Goal: Check status: Check status

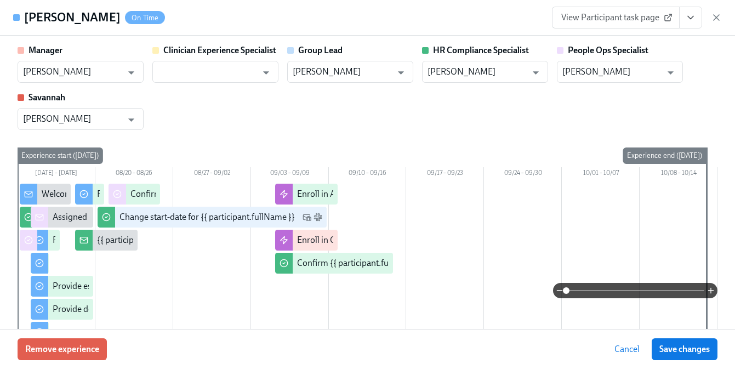
click at [710, 19] on div "View Participant task page" at bounding box center [637, 18] width 170 height 22
click at [720, 11] on div "View Participant task page" at bounding box center [637, 18] width 170 height 22
click at [720, 15] on icon "button" at bounding box center [716, 17] width 11 height 11
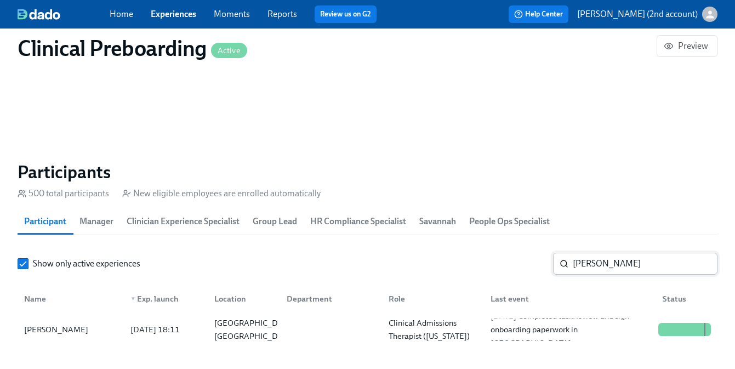
click at [605, 267] on input "[PERSON_NAME]" at bounding box center [645, 264] width 145 height 22
paste input "[PERSON_NAME]"
type input "[PERSON_NAME]"
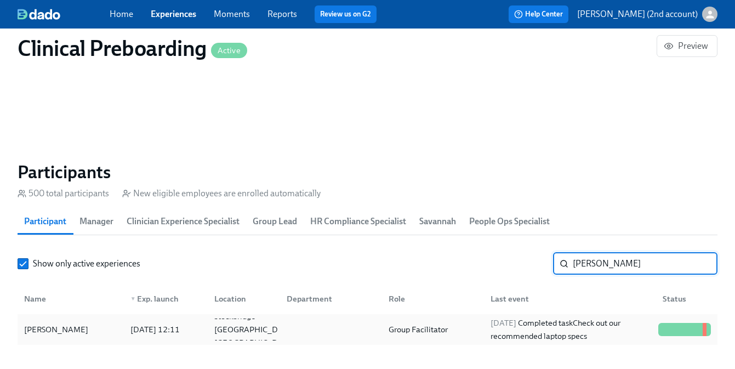
click at [569, 320] on div "[DATE] Completed task Check out our recommended laptop specs" at bounding box center [570, 329] width 168 height 26
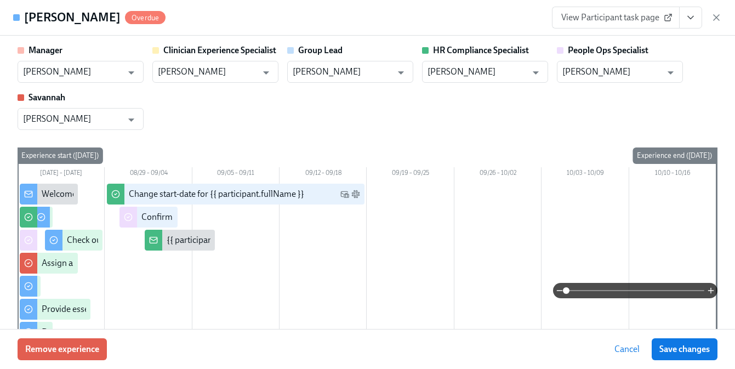
click at [692, 19] on icon "View task page" at bounding box center [690, 17] width 11 height 11
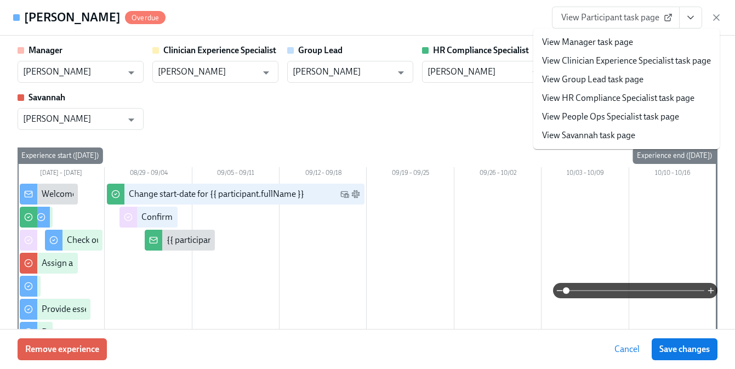
click at [643, 113] on link "View People Ops Specialist task page" at bounding box center [610, 117] width 137 height 12
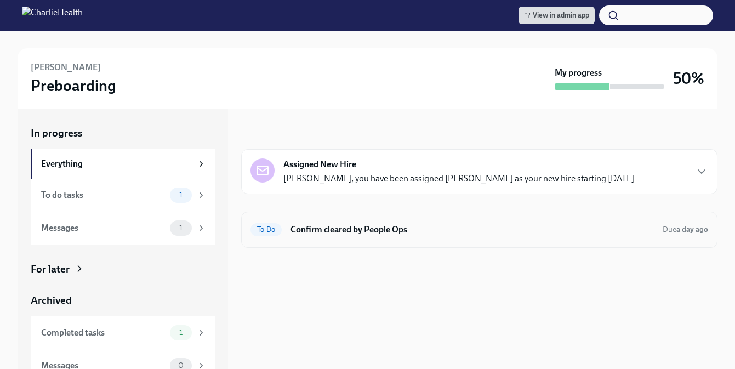
click at [285, 230] on div "To Do Confirm cleared by People Ops Due a day ago" at bounding box center [479, 230] width 458 height 18
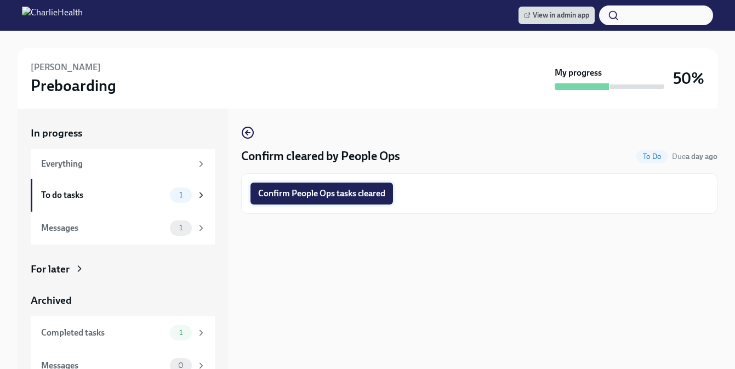
click at [295, 193] on span "Confirm People Ops tasks cleared" at bounding box center [321, 193] width 127 height 11
